Goal: Check status: Check status

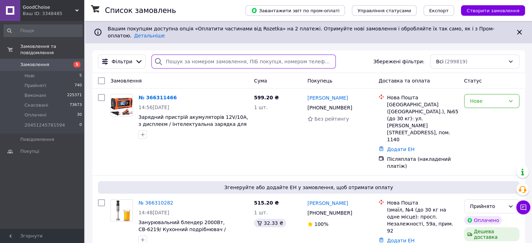
click at [269, 56] on input "search" at bounding box center [244, 62] width 184 height 14
paste input "362552916"
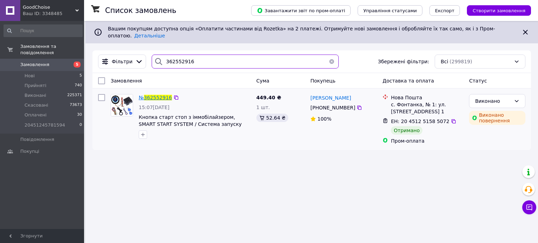
type input "362552916"
click at [164, 95] on span "362552916" at bounding box center [158, 98] width 28 height 6
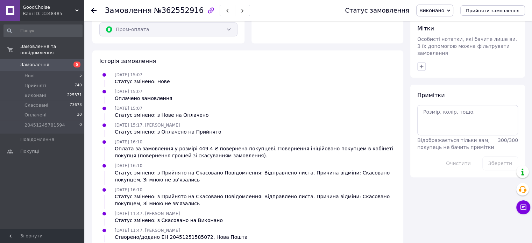
scroll to position [295, 0]
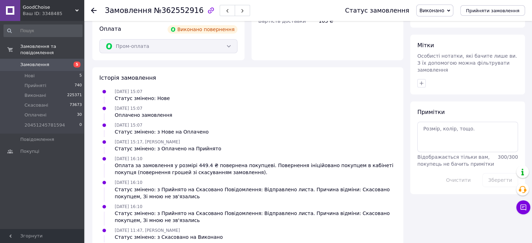
click at [103, 15] on div at bounding box center [98, 10] width 14 height 21
click at [91, 8] on icon at bounding box center [94, 11] width 6 height 6
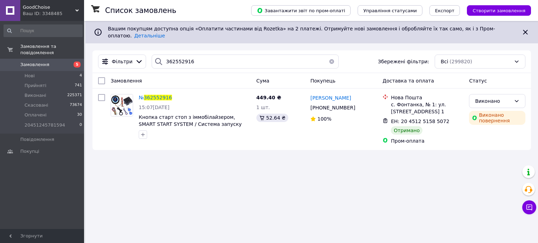
click at [62, 12] on div "Ваш ID: 3348485" at bounding box center [53, 13] width 61 height 6
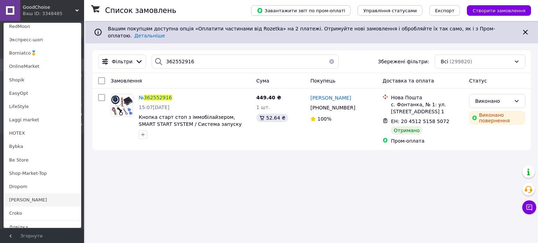
scroll to position [490, 0]
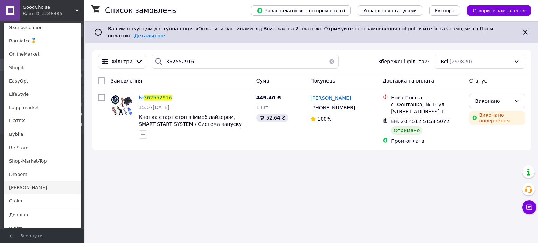
click at [31, 187] on link "[PERSON_NAME]" at bounding box center [42, 187] width 77 height 13
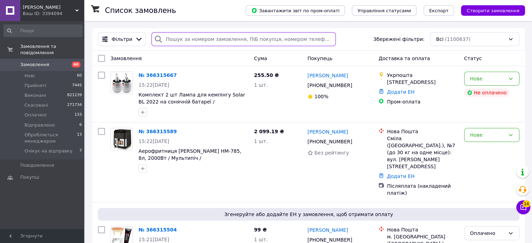
click at [260, 38] on input "search" at bounding box center [244, 39] width 184 height 14
paste input "380972046768"
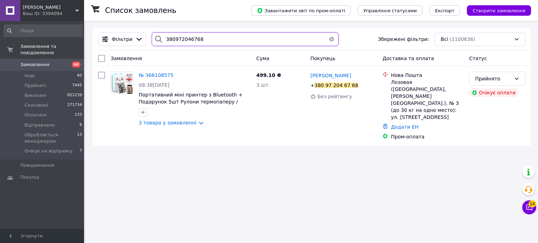
type input "380972046768"
